Goal: Transaction & Acquisition: Purchase product/service

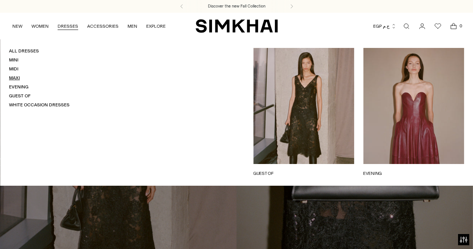
click at [17, 77] on link "Maxi" at bounding box center [14, 77] width 11 height 5
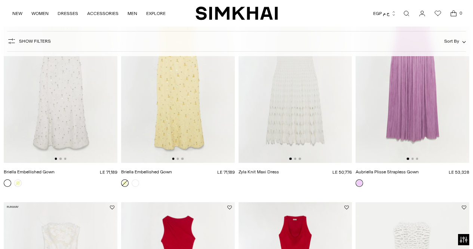
scroll to position [744, 0]
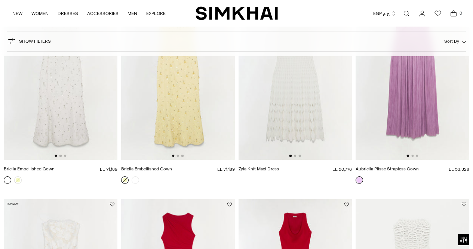
click at [404, 103] on img at bounding box center [413, 75] width 114 height 171
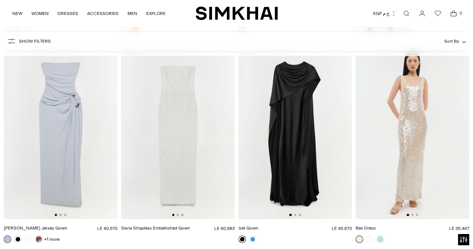
scroll to position [1314, 0]
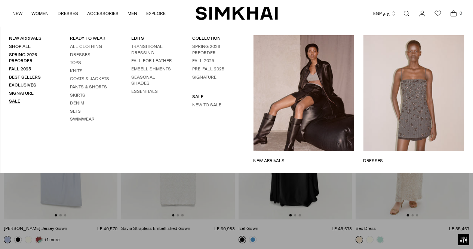
click at [16, 102] on link "Sale" at bounding box center [14, 100] width 11 height 5
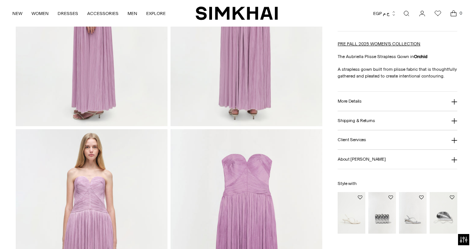
scroll to position [389, 0]
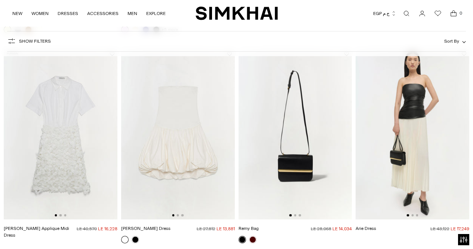
scroll to position [42, 0]
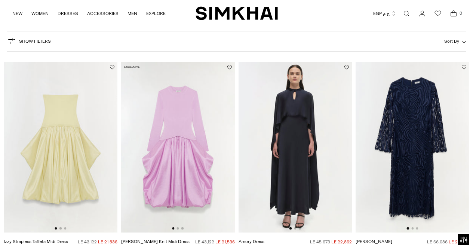
click at [104, 147] on img at bounding box center [61, 147] width 114 height 171
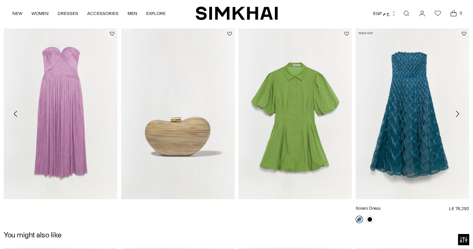
scroll to position [761, 0]
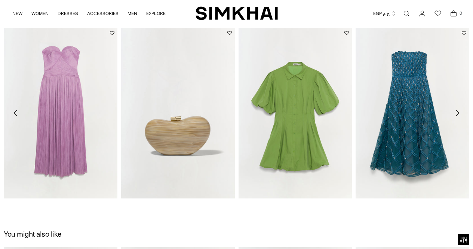
click at [457, 112] on icon "Move to next carousel slide" at bounding box center [457, 113] width 9 height 9
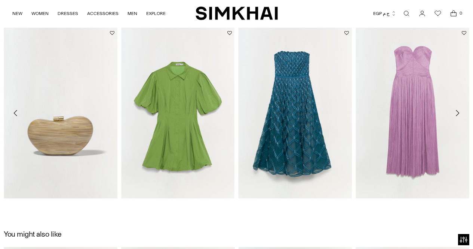
click at [457, 112] on icon "Move to next carousel slide" at bounding box center [457, 113] width 9 height 9
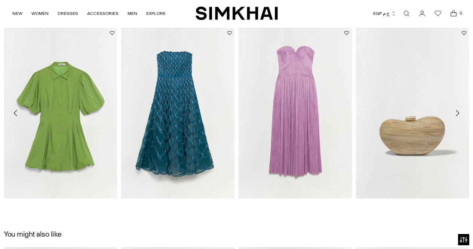
click at [457, 112] on icon "Move to next carousel slide" at bounding box center [457, 113] width 9 height 9
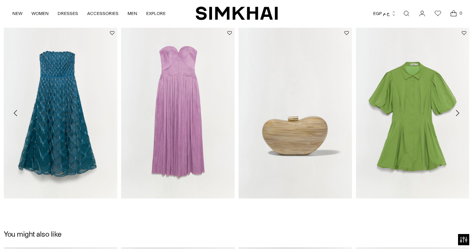
click at [457, 112] on icon "Move to next carousel slide" at bounding box center [457, 113] width 9 height 9
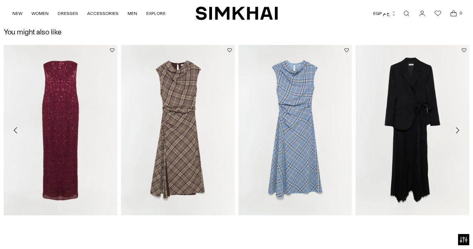
scroll to position [964, 0]
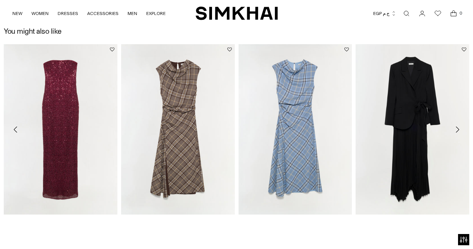
click at [458, 131] on icon "Move to next carousel slide" at bounding box center [457, 129] width 9 height 9
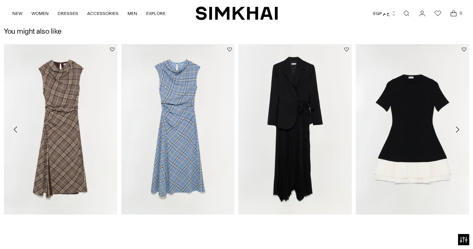
click at [460, 129] on icon "Move to next carousel slide" at bounding box center [457, 129] width 9 height 9
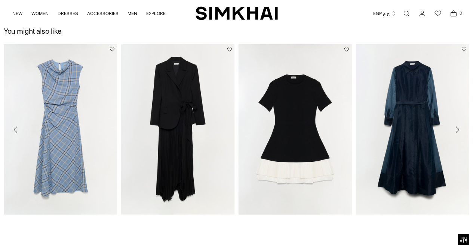
click at [460, 129] on icon "Move to next carousel slide" at bounding box center [457, 129] width 9 height 9
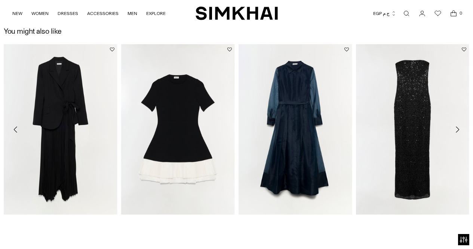
click at [458, 128] on icon "Move to next carousel slide" at bounding box center [457, 129] width 9 height 9
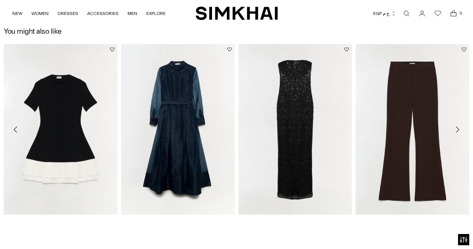
click at [458, 129] on icon "Move to next carousel slide" at bounding box center [457, 129] width 9 height 9
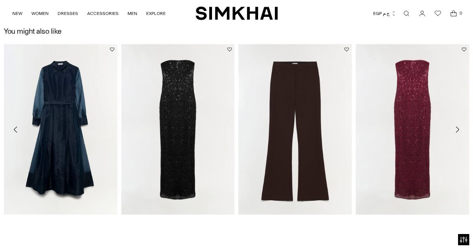
click at [458, 129] on icon "Move to next carousel slide" at bounding box center [457, 129] width 9 height 9
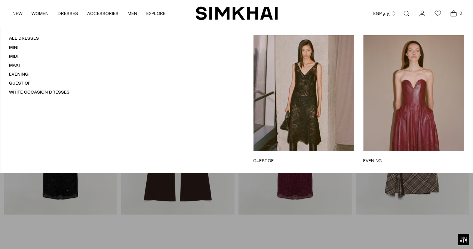
click at [22, 71] on h4 "Evening" at bounding box center [39, 74] width 61 height 6
click at [23, 76] on link "Evening" at bounding box center [18, 73] width 19 height 5
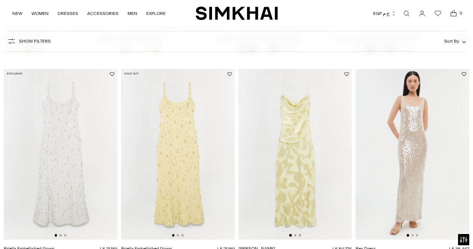
scroll to position [1078, 0]
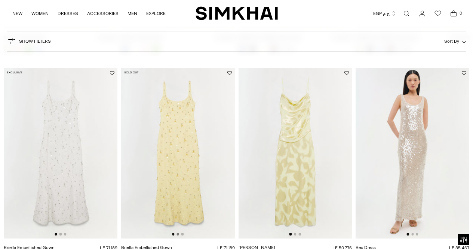
click at [178, 234] on button "Go to slide 2" at bounding box center [178, 234] width 2 height 2
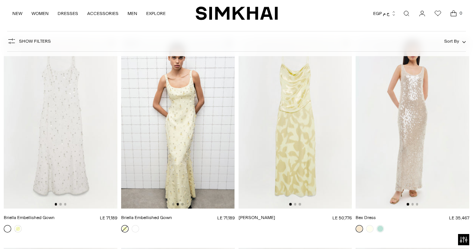
scroll to position [1108, 0]
click at [185, 204] on img at bounding box center [178, 122] width 114 height 171
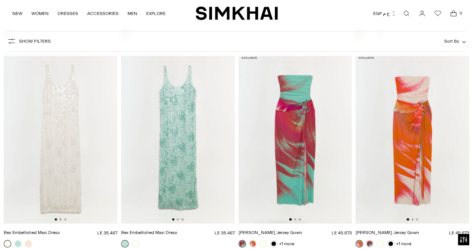
scroll to position [1339, 0]
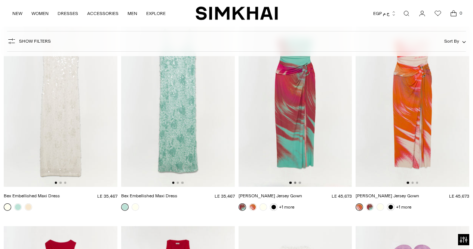
click at [296, 183] on button "Go to slide 2" at bounding box center [295, 182] width 2 height 2
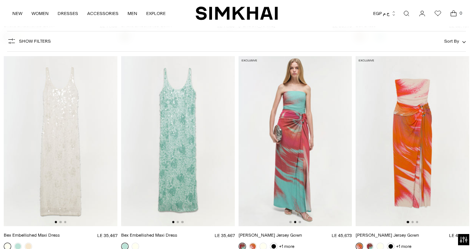
scroll to position [1301, 0]
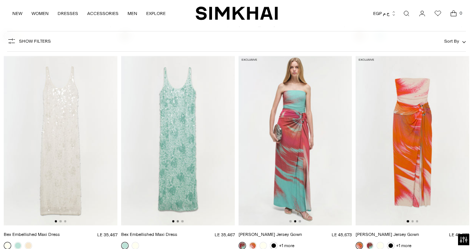
click at [178, 221] on button "Go to slide 2" at bounding box center [178, 221] width 2 height 2
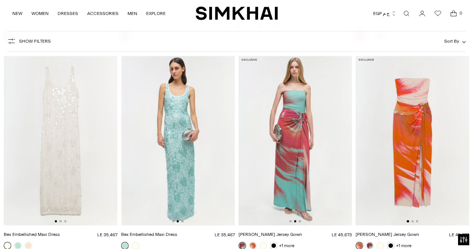
scroll to position [0, 114]
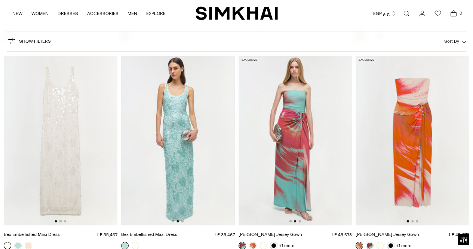
click at [414, 221] on div at bounding box center [413, 221] width 12 height 2
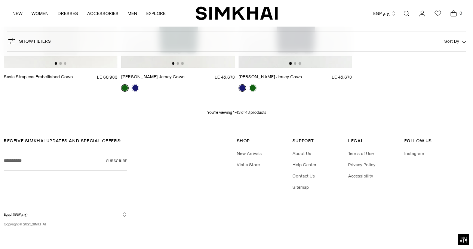
scroll to position [2297, 0]
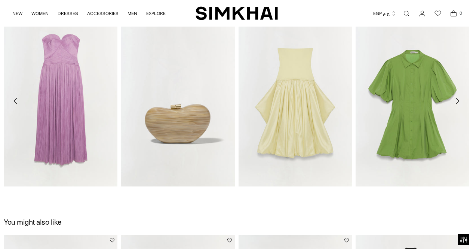
scroll to position [1004, 0]
